Goal: Information Seeking & Learning: Learn about a topic

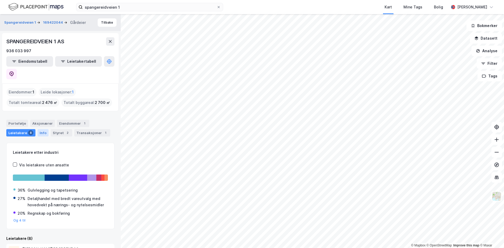
click at [39, 129] on div "Info" at bounding box center [43, 132] width 11 height 7
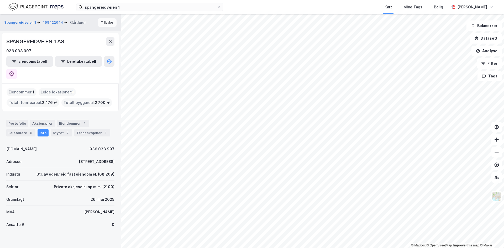
click at [104, 21] on button "Tilbake" at bounding box center [107, 22] width 19 height 8
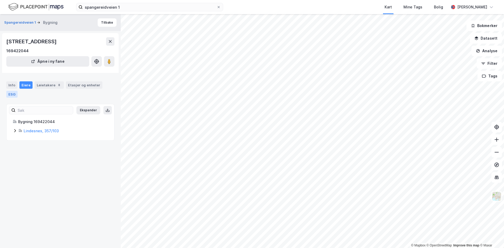
click at [12, 92] on div "ESG" at bounding box center [11, 94] width 11 height 7
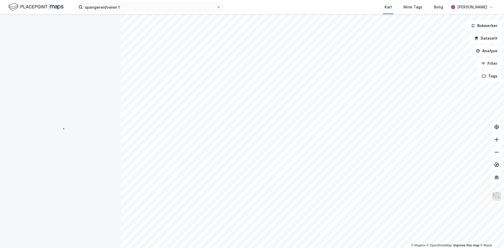
scroll to position [46, 0]
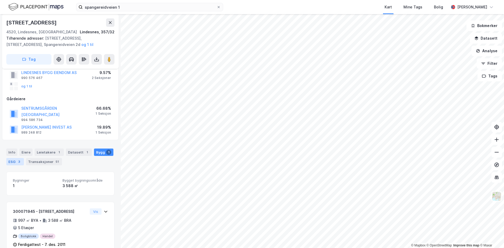
click at [19, 159] on div "3" at bounding box center [19, 161] width 5 height 5
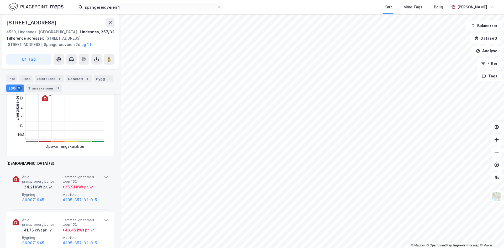
scroll to position [184, 0]
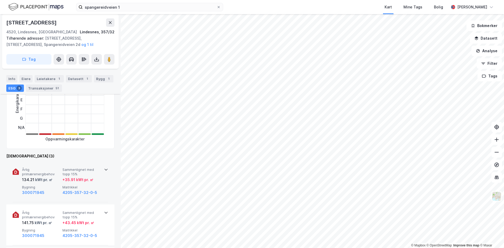
click at [35, 177] on div "kWt pr. ㎡" at bounding box center [43, 180] width 18 height 6
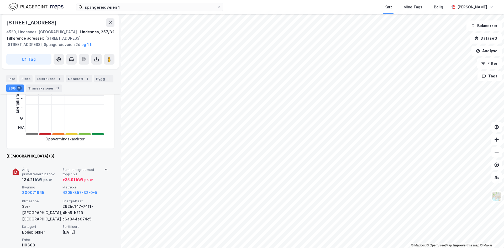
scroll to position [263, 0]
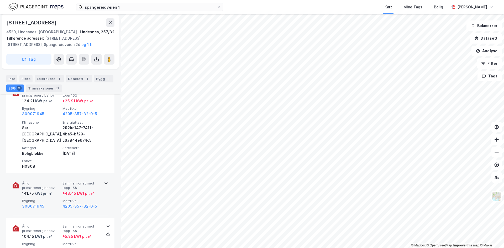
click at [82, 181] on span "Sammenlignet med topp 15%" at bounding box center [82, 185] width 38 height 9
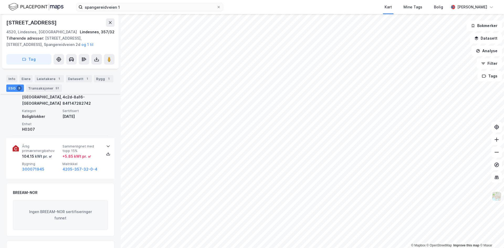
scroll to position [394, 0]
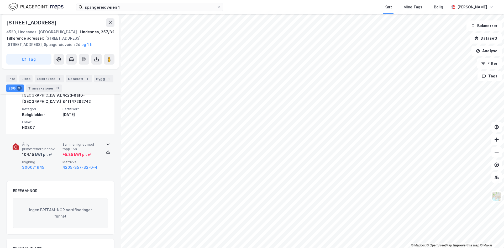
click at [32, 160] on span "Bygning" at bounding box center [41, 162] width 38 height 4
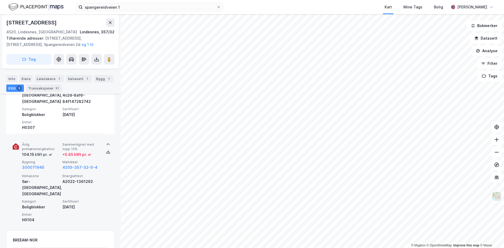
click at [75, 199] on span "Sertifisert" at bounding box center [82, 201] width 38 height 4
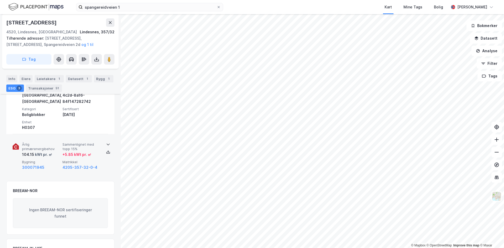
click at [87, 142] on span "Sammenlignet med topp 15%" at bounding box center [82, 146] width 38 height 9
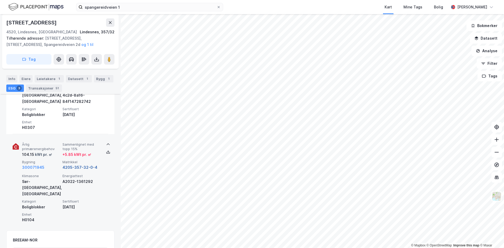
click at [82, 164] on button "4205-357-32-0-4" at bounding box center [80, 167] width 35 height 6
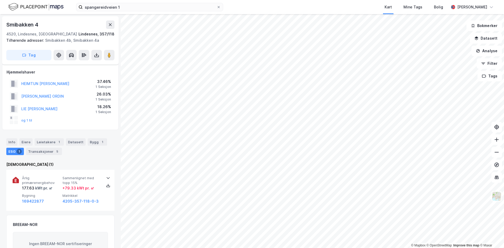
scroll to position [6, 0]
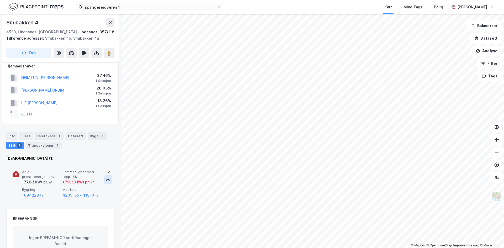
click at [107, 179] on icon at bounding box center [108, 180] width 4 height 4
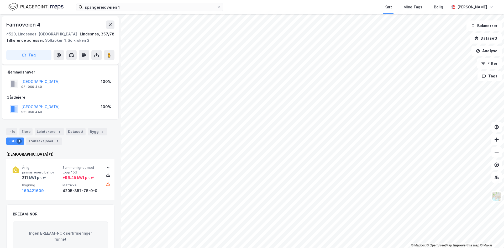
scroll to position [6, 0]
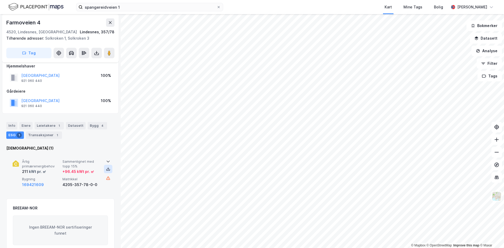
click at [106, 167] on icon at bounding box center [108, 169] width 4 height 4
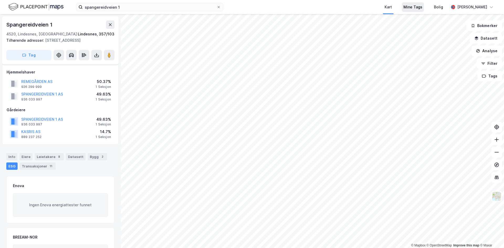
scroll to position [6, 0]
